Goal: Obtain resource: Obtain resource

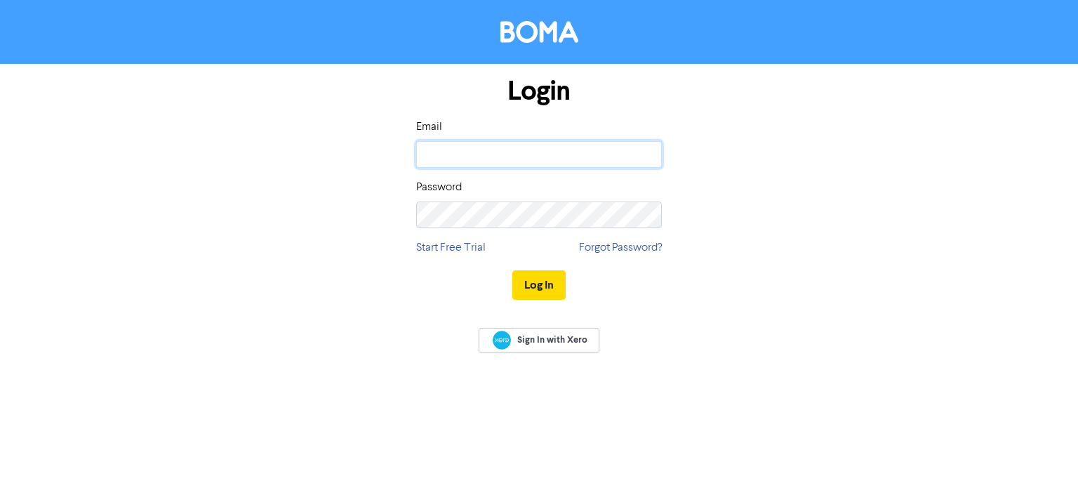
type input "[EMAIL_ADDRESS][DOMAIN_NAME]"
click at [475, 142] on input "[EMAIL_ADDRESS][DOMAIN_NAME]" at bounding box center [539, 154] width 246 height 27
click at [768, 298] on div "Login Email tparish@wakpac.au Password Start Free Trial Forgot Password? Log In" at bounding box center [539, 189] width 800 height 250
click at [559, 296] on button "Log In" at bounding box center [538, 284] width 53 height 29
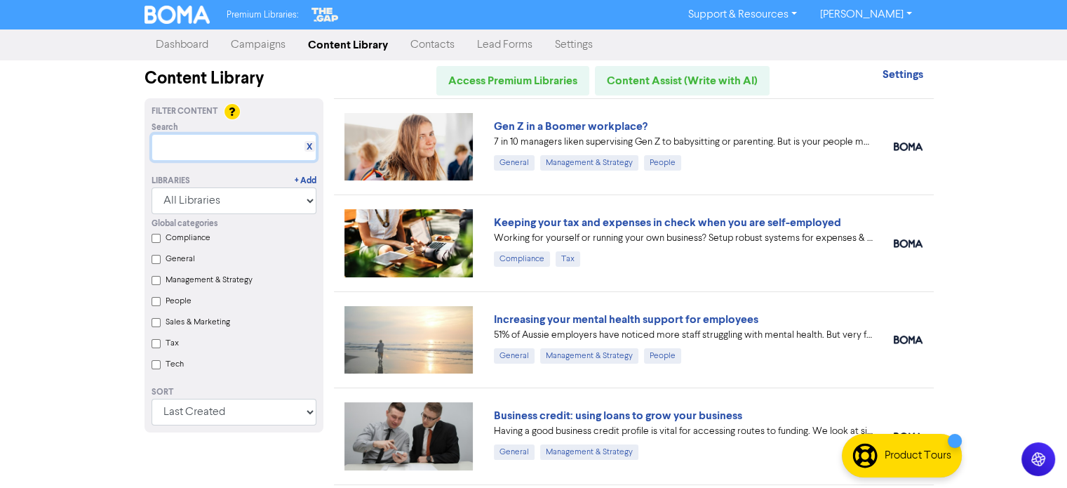
click at [227, 139] on input "text" at bounding box center [234, 147] width 165 height 27
click at [178, 349] on label "Tax" at bounding box center [172, 343] width 13 height 13
click at [161, 348] on input "Tax" at bounding box center [156, 343] width 9 height 9
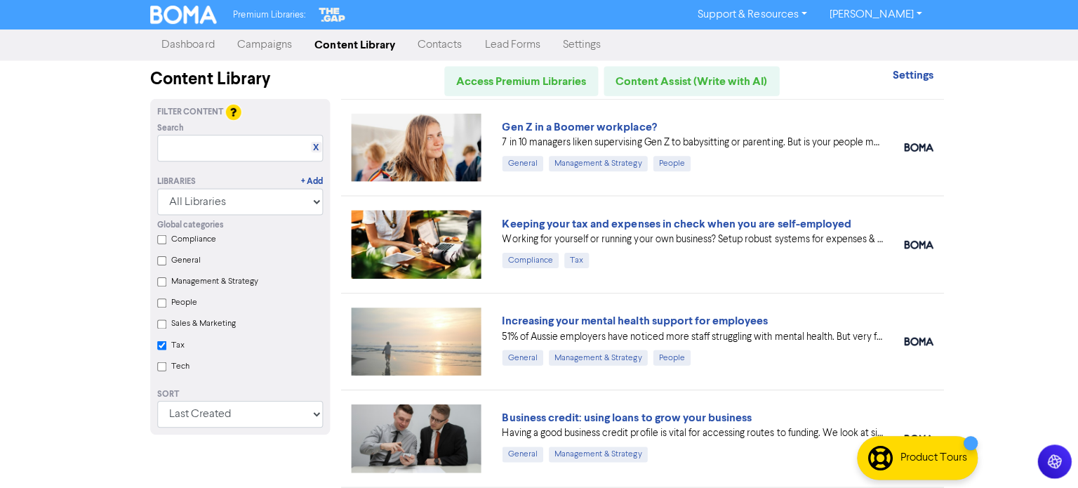
checkbox input "true"
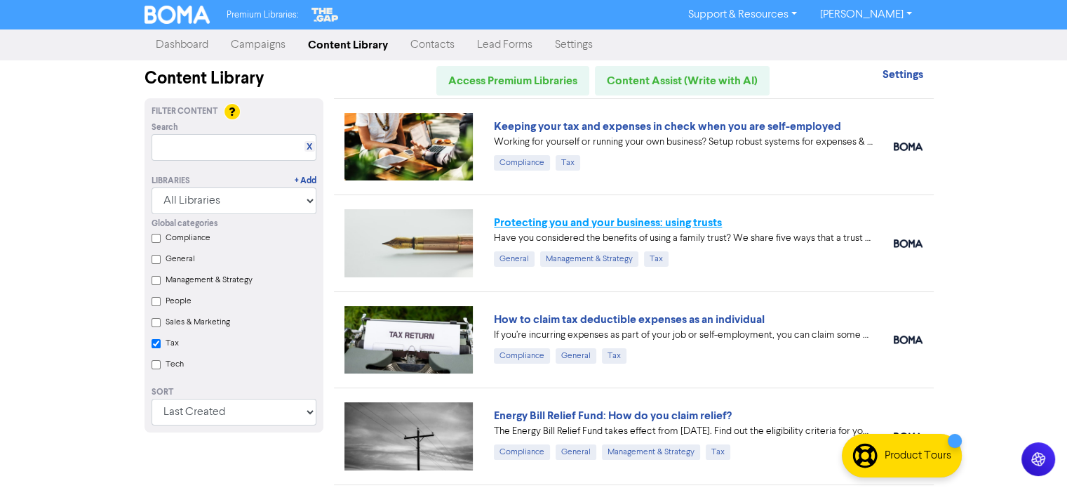
click at [502, 222] on link "Protecting you and your business: using trusts" at bounding box center [608, 222] width 228 height 14
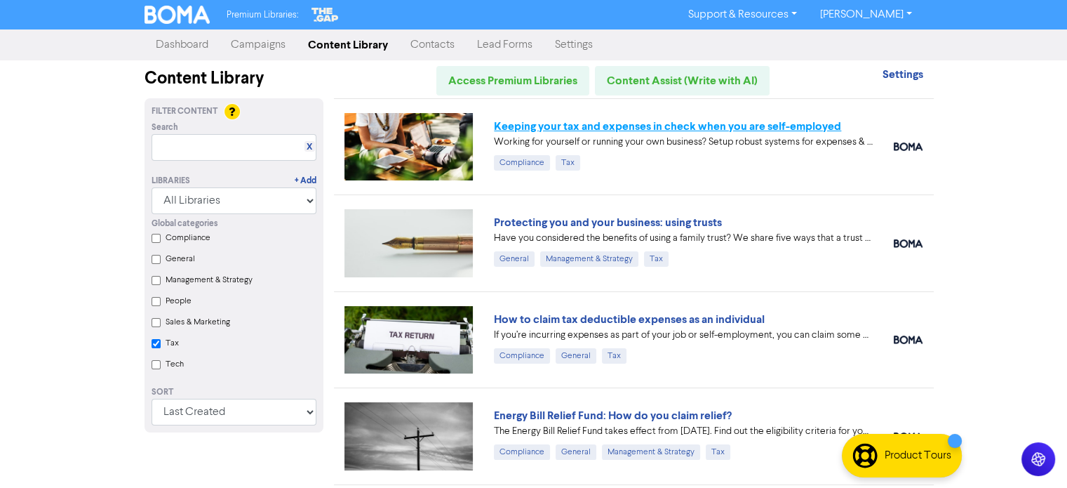
click at [570, 125] on link "Keeping your tax and expenses in check when you are self-employed" at bounding box center [667, 126] width 347 height 14
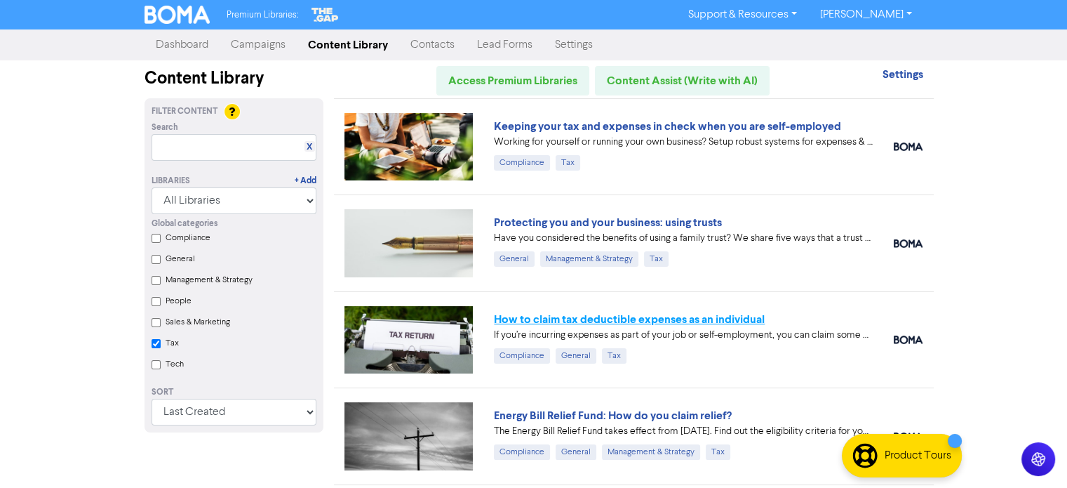
click at [596, 323] on link "How to claim tax deductible expenses as an individual" at bounding box center [629, 319] width 271 height 14
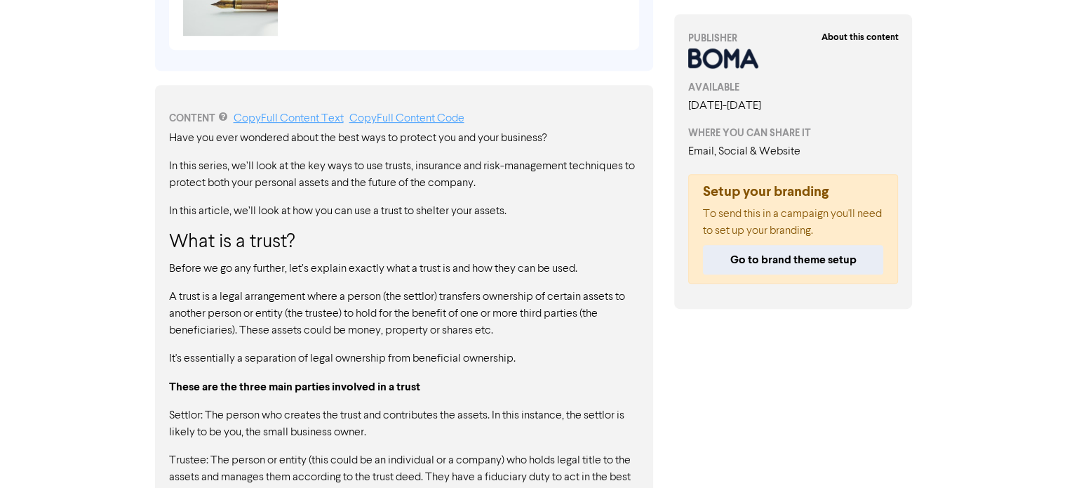
scroll to position [702, 0]
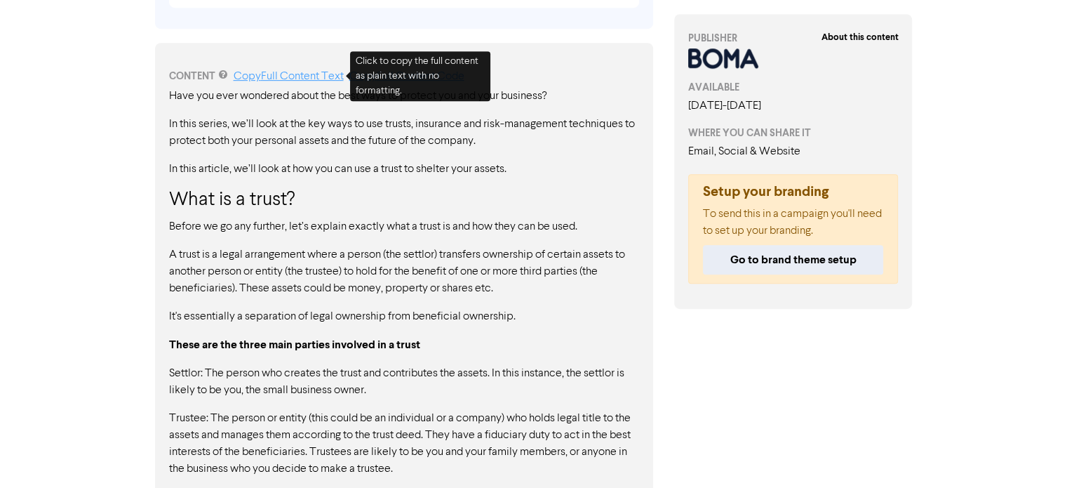
click at [307, 78] on link "Copy Full Content Text" at bounding box center [289, 76] width 110 height 11
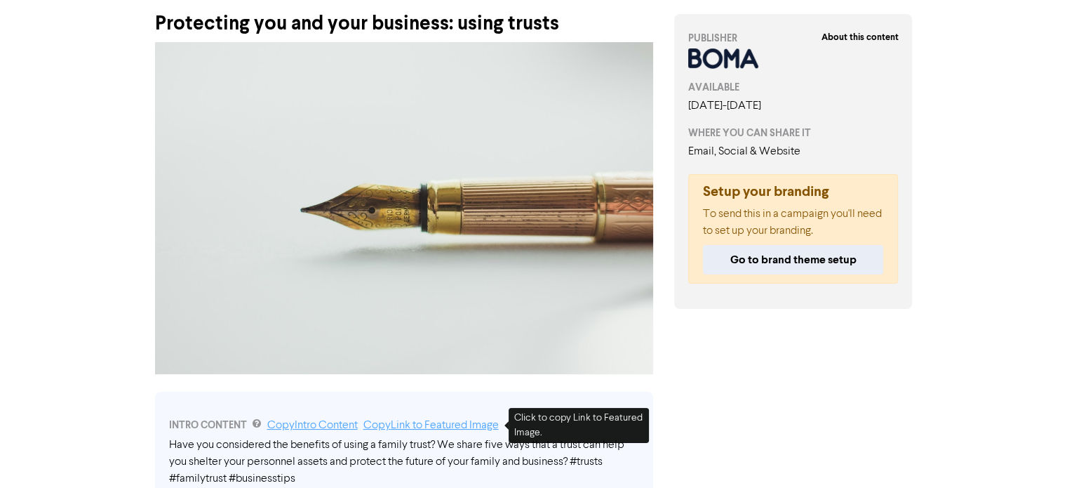
scroll to position [0, 0]
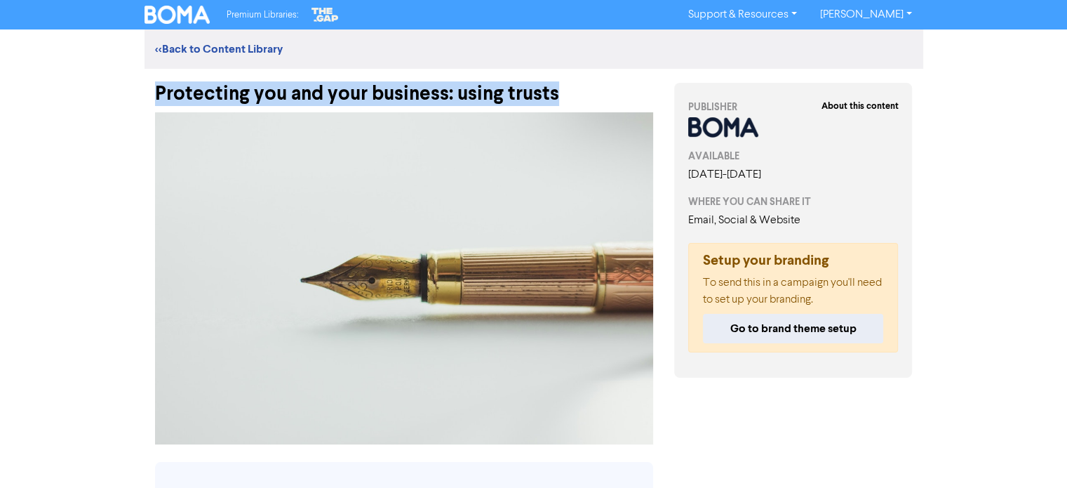
drag, startPoint x: 401, startPoint y: 98, endPoint x: 331, endPoint y: 249, distance: 166.1
click at [124, 82] on div "Premium Libraries: Support & Resources Video Tutorials FAQ & Guides Marketing E…" at bounding box center [533, 244] width 1067 height 488
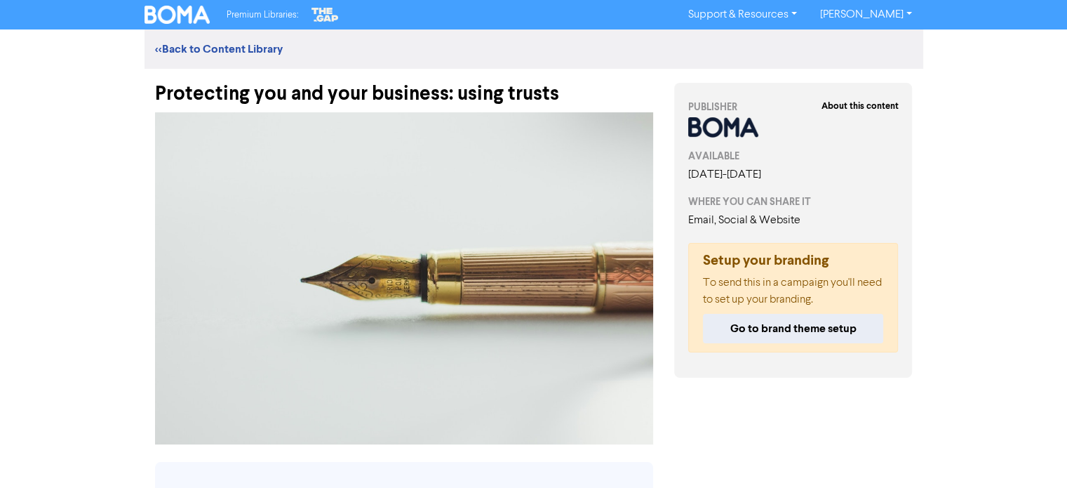
click at [65, 215] on div "Premium Libraries: Support & Resources Video Tutorials FAQ & Guides Marketing E…" at bounding box center [533, 244] width 1067 height 488
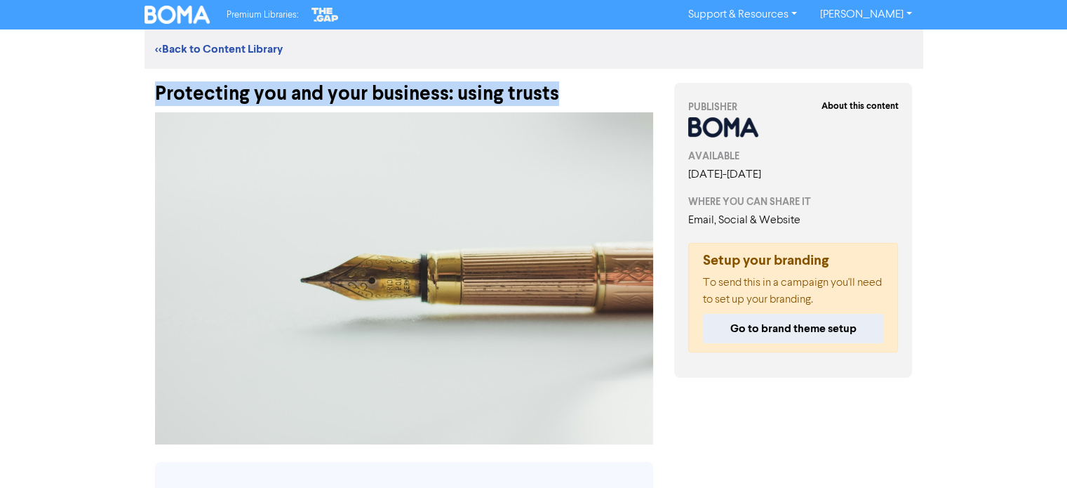
drag, startPoint x: 142, startPoint y: 89, endPoint x: 556, endPoint y: 90, distance: 414.0
copy div "Protecting you and your business: using trusts"
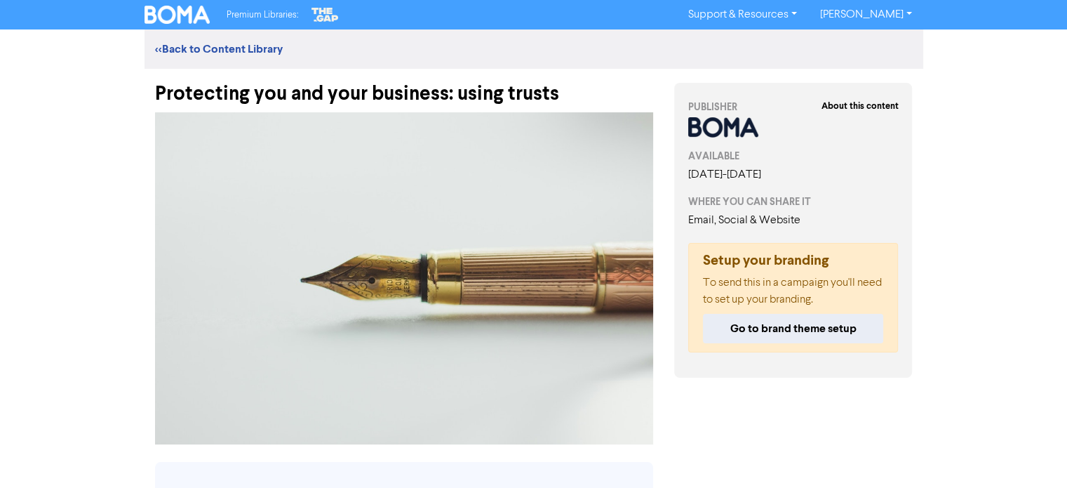
click at [60, 250] on div "Premium Libraries: Support & Resources Video Tutorials FAQ & Guides Marketing E…" at bounding box center [533, 244] width 1067 height 488
click at [76, 184] on div "Premium Libraries: Support & Resources Video Tutorials FAQ & Guides Marketing E…" at bounding box center [533, 244] width 1067 height 488
